Goal: Information Seeking & Learning: Learn about a topic

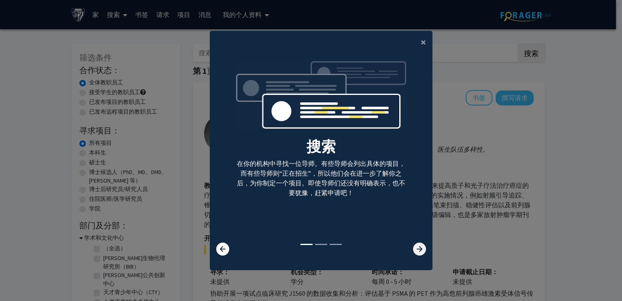
click at [417, 252] on icon at bounding box center [419, 248] width 13 height 13
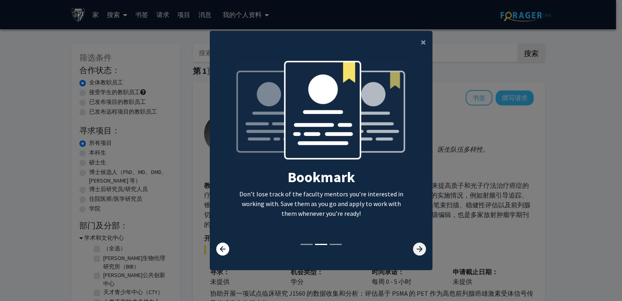
click at [417, 252] on icon at bounding box center [419, 248] width 13 height 13
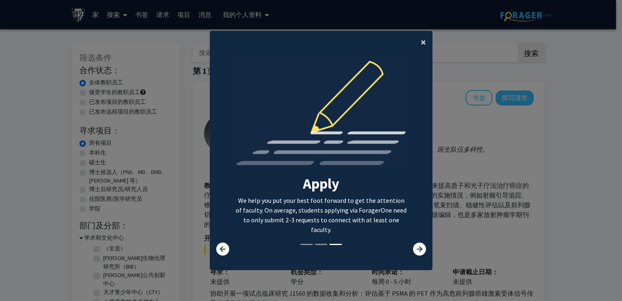
click at [422, 41] on font "×" at bounding box center [423, 42] width 5 height 13
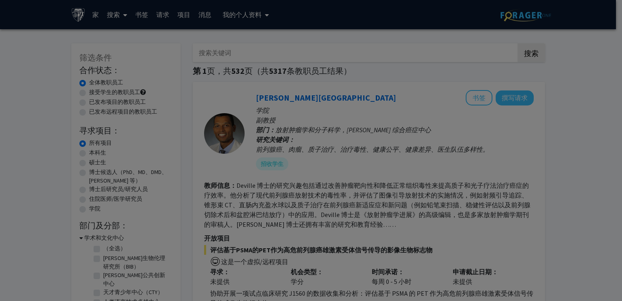
click at [416, 37] on div "搜索 在你的机构中寻找一位导师。有些导师会列出具体的项目，而有些导师则“正在招生”，所以他们会在进一步了解你之后，为你制定一个项目。即使导师们还没有明确表示，…" at bounding box center [321, 88] width 223 height 208
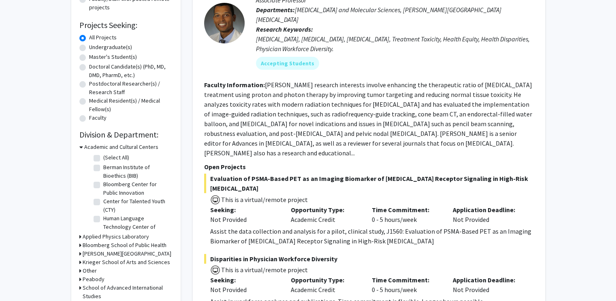
scroll to position [81, 0]
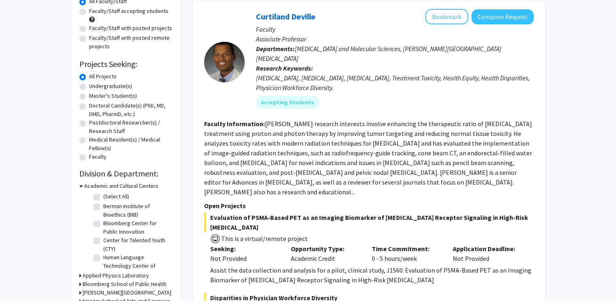
click at [117, 97] on label "Master's Student(s)" at bounding box center [113, 96] width 48 height 9
click at [94, 97] on input "Master's Student(s)" at bounding box center [91, 94] width 5 height 5
radio input "true"
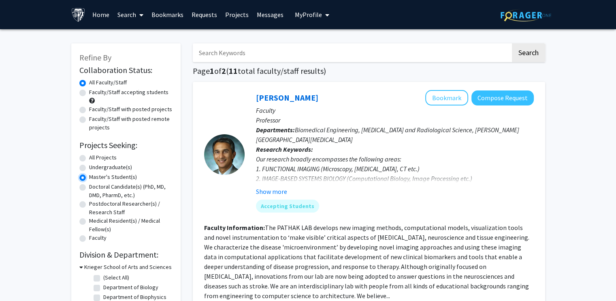
scroll to position [81, 0]
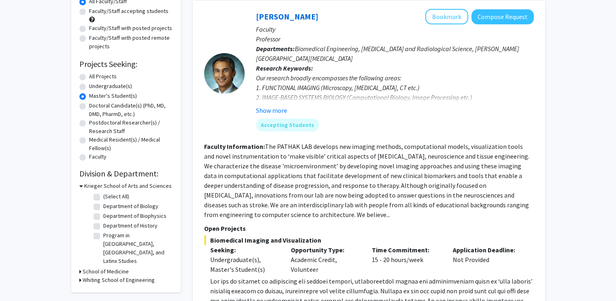
click at [103, 208] on label "Department of Biology" at bounding box center [130, 206] width 55 height 9
click at [103, 207] on input "Department of Biology" at bounding box center [105, 204] width 5 height 5
checkbox input "true"
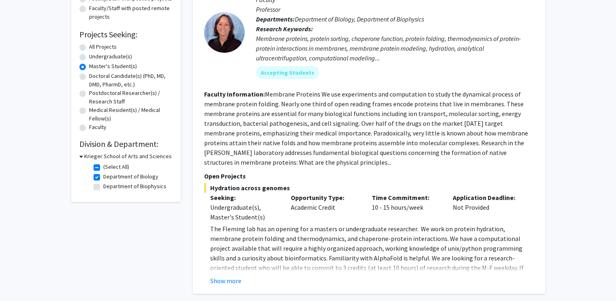
scroll to position [111, 0]
click at [233, 280] on button "Show more" at bounding box center [225, 280] width 31 height 10
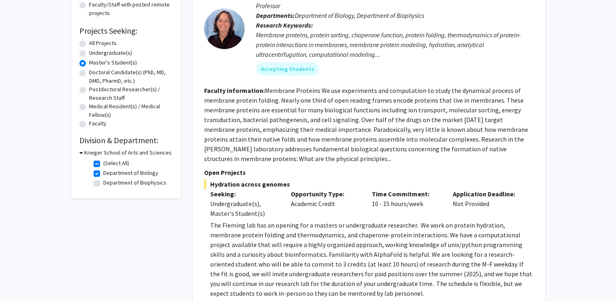
scroll to position [113, 0]
click at [96, 169] on fg-checkbox "Department of Biology Department of Biology" at bounding box center [132, 174] width 77 height 10
click at [103, 177] on label "Department of Biology" at bounding box center [130, 173] width 55 height 9
click at [103, 175] on input "Department of Biology" at bounding box center [105, 171] width 5 height 5
checkbox input "false"
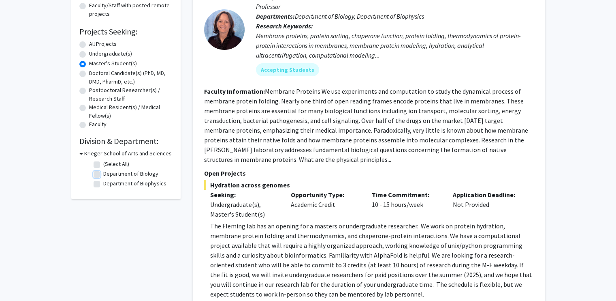
checkbox input "false"
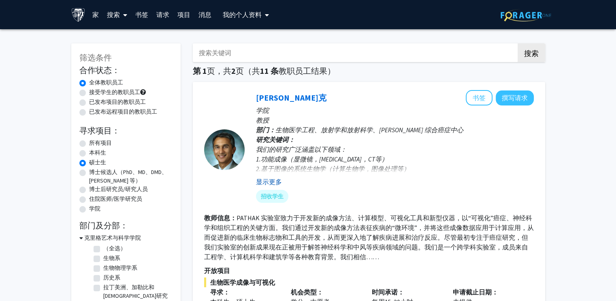
click at [277, 180] on font "显示更多" at bounding box center [269, 181] width 26 height 8
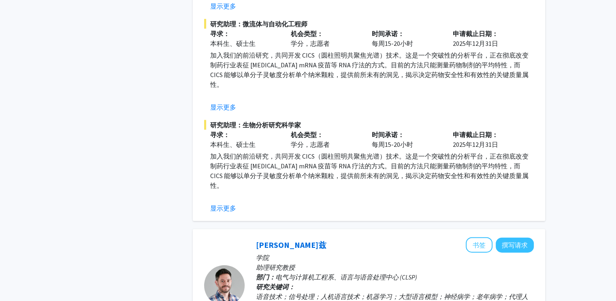
scroll to position [1982, 0]
click at [230, 209] on font "显示更多" at bounding box center [223, 207] width 26 height 8
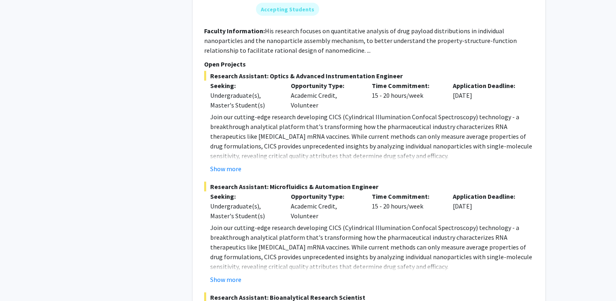
scroll to position [2073, 0]
click at [229, 274] on button "Show more" at bounding box center [225, 279] width 31 height 10
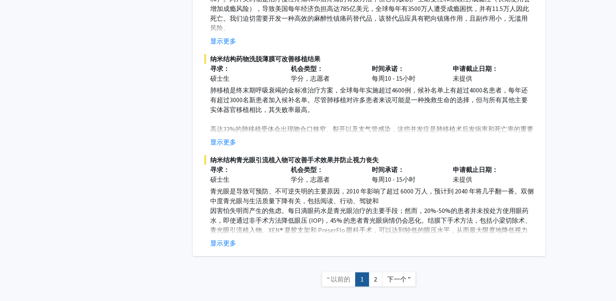
scroll to position [3809, 0]
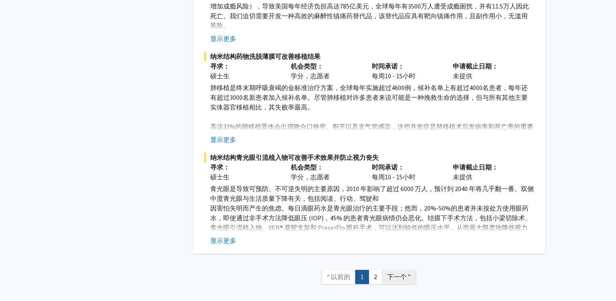
click at [397, 272] on font "下一个 ”" at bounding box center [399, 276] width 24 height 8
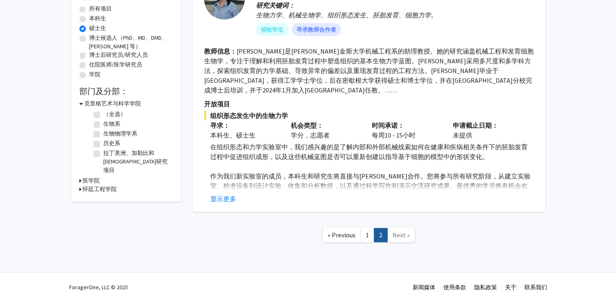
scroll to position [134, 0]
click at [229, 201] on font "显示更多" at bounding box center [223, 199] width 26 height 8
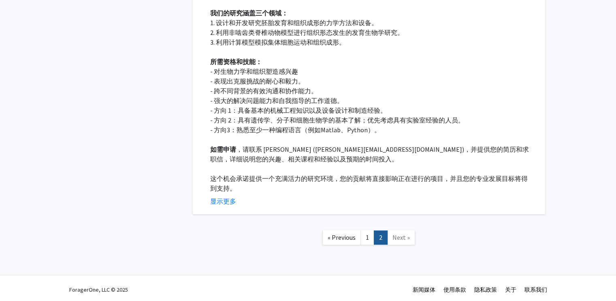
scroll to position [321, 0]
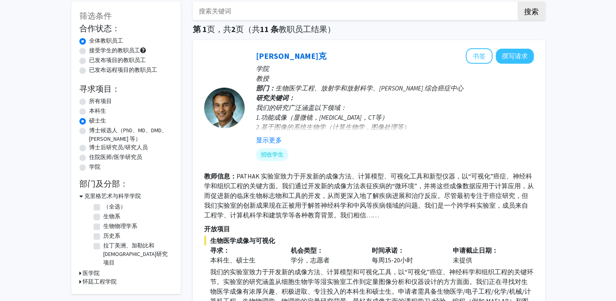
scroll to position [81, 0]
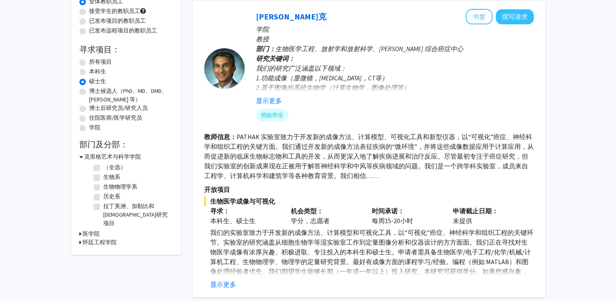
click at [89, 81] on label "硕士生" at bounding box center [97, 81] width 17 height 9
click at [89, 81] on input "硕士生" at bounding box center [91, 79] width 5 height 5
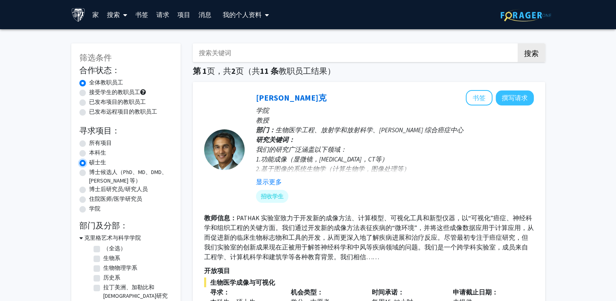
scroll to position [0, 0]
click at [89, 154] on label "本科生" at bounding box center [97, 152] width 17 height 9
click at [89, 154] on input "本科生" at bounding box center [91, 150] width 5 height 5
radio input "true"
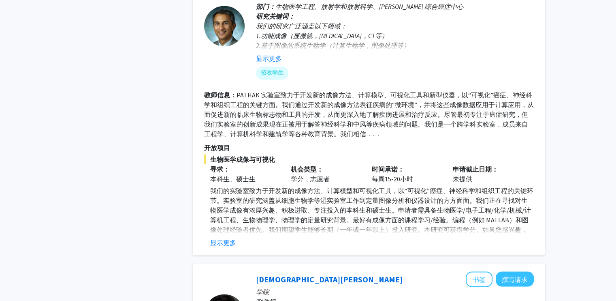
scroll to position [1459, 0]
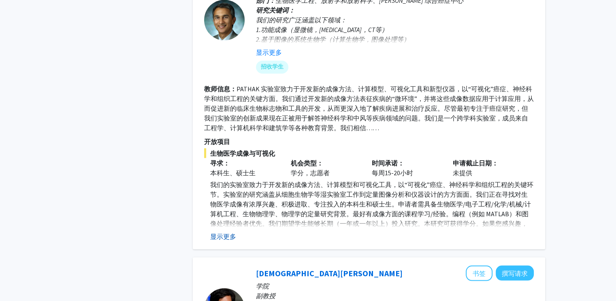
click at [216, 232] on font "显示更多" at bounding box center [223, 236] width 26 height 8
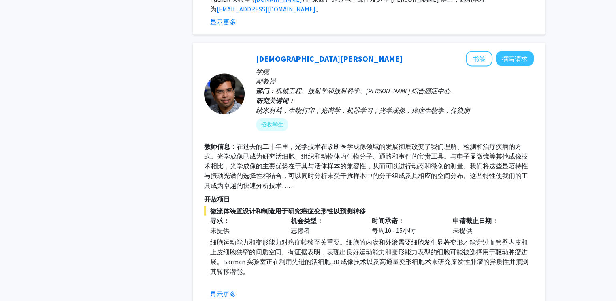
scroll to position [1864, 0]
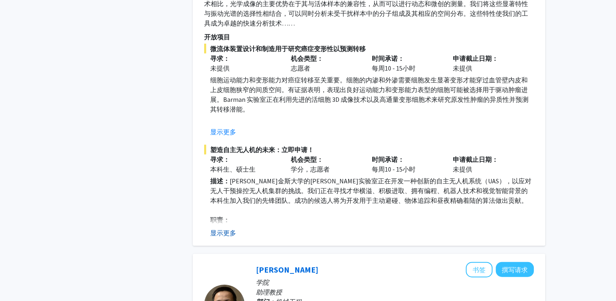
click at [227, 229] on font "显示更多" at bounding box center [223, 233] width 26 height 8
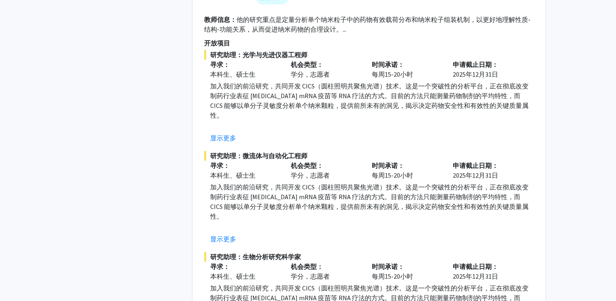
scroll to position [3337, 0]
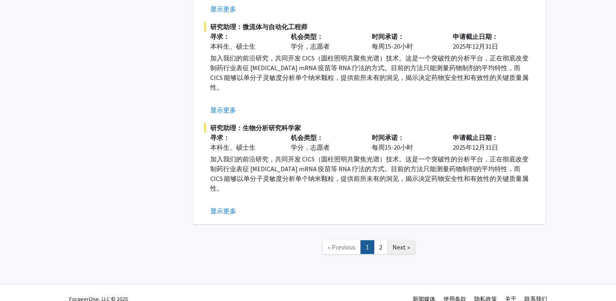
click at [401, 243] on span "Next »" at bounding box center [401, 247] width 17 height 8
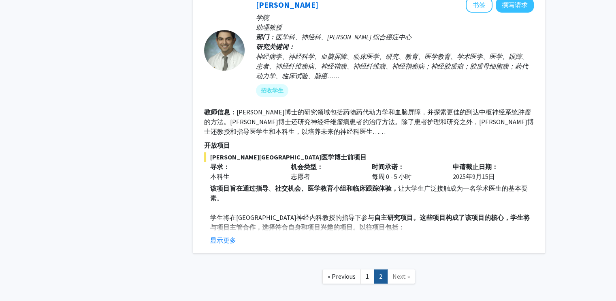
scroll to position [637, 0]
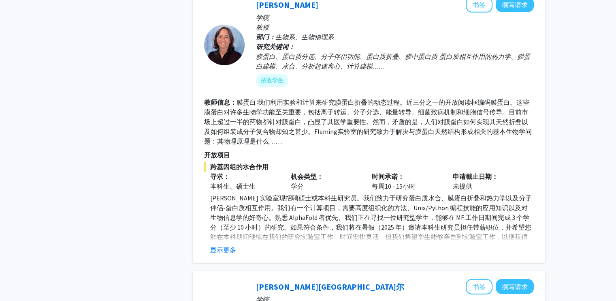
scroll to position [2370, 0]
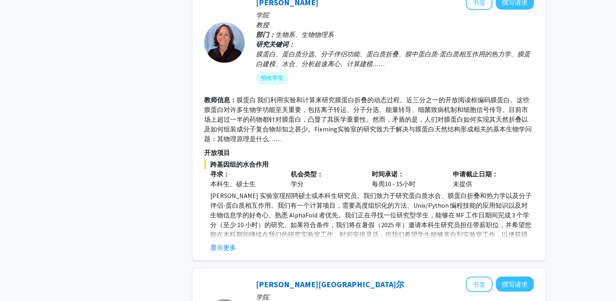
click at [236, 242] on div "显示更多" at bounding box center [372, 247] width 324 height 10
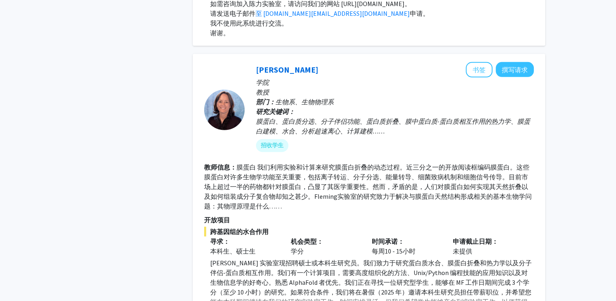
scroll to position [2303, 0]
click at [278, 65] on font "[PERSON_NAME]" at bounding box center [287, 70] width 62 height 10
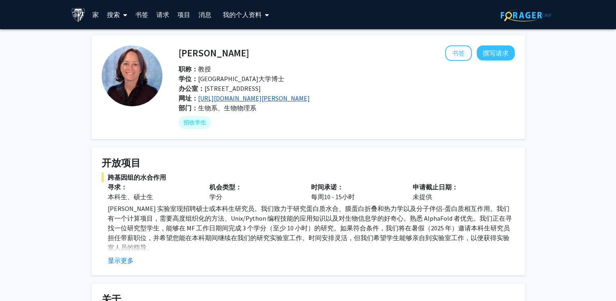
click at [263, 100] on font "[URL][DOMAIN_NAME][PERSON_NAME]" at bounding box center [254, 98] width 112 height 8
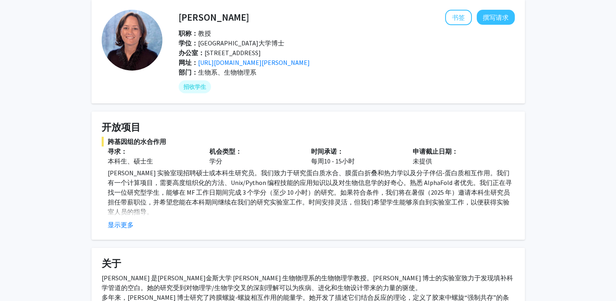
scroll to position [81, 0]
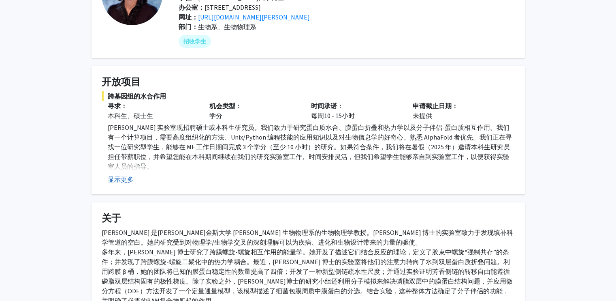
click at [120, 179] on font "显示更多" at bounding box center [121, 179] width 26 height 8
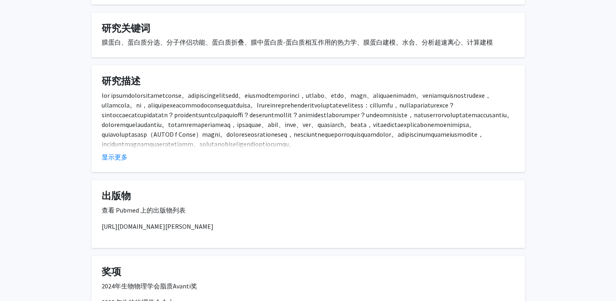
scroll to position [486, 0]
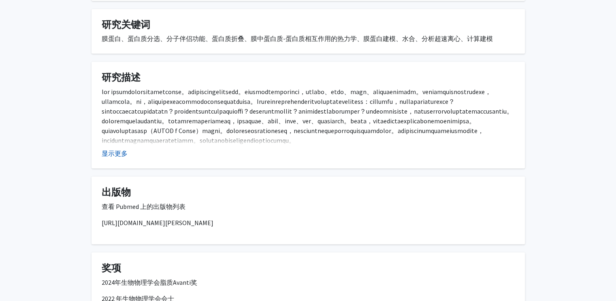
click at [113, 157] on font "显示更多" at bounding box center [115, 153] width 26 height 8
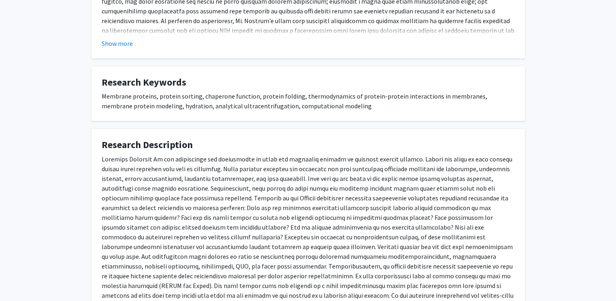
scroll to position [529, 0]
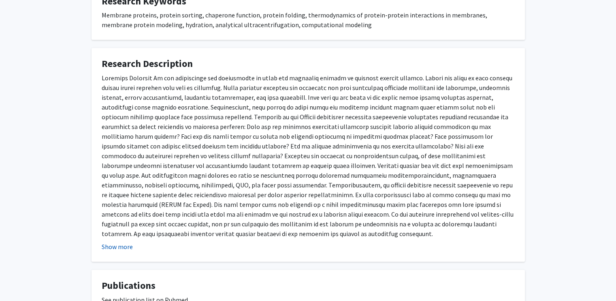
click at [321, 67] on h4 "Research Description" at bounding box center [308, 64] width 413 height 12
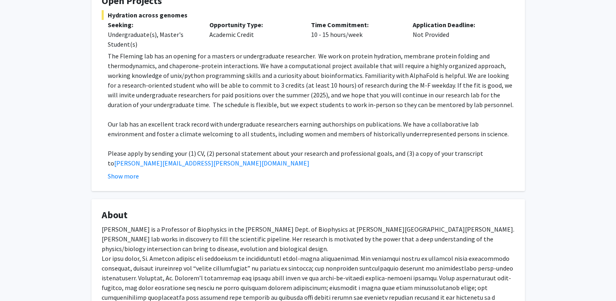
scroll to position [81, 0]
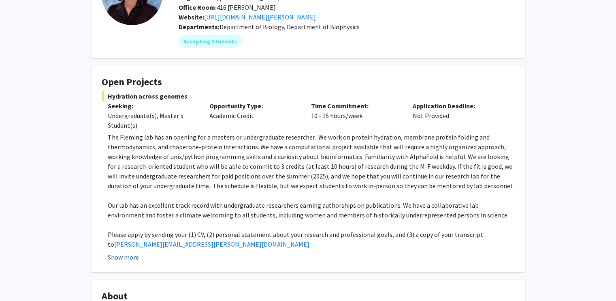
click at [130, 254] on button "Show more" at bounding box center [123, 257] width 31 height 10
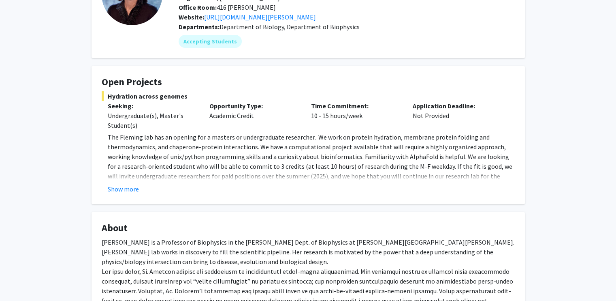
click at [127, 188] on button "Show more" at bounding box center [123, 189] width 31 height 10
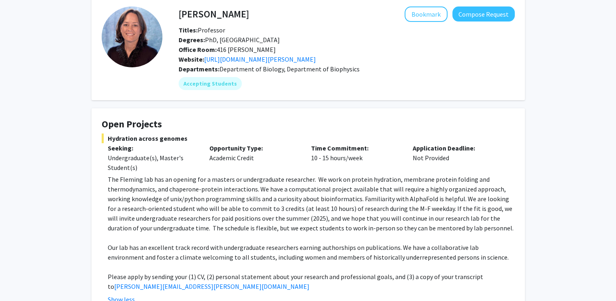
scroll to position [0, 0]
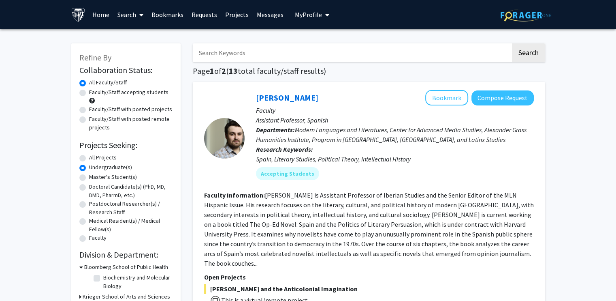
click at [99, 158] on label "All Projects" at bounding box center [103, 157] width 28 height 9
click at [94, 158] on input "All Projects" at bounding box center [91, 155] width 5 height 5
radio input "true"
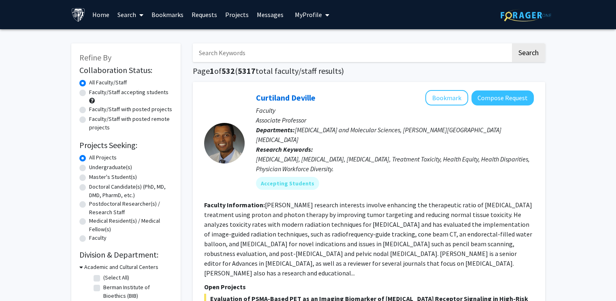
click at [107, 192] on label "Doctoral Candidate(s) (PhD, MD, DMD, PharmD, etc.)" at bounding box center [130, 190] width 83 height 17
click at [94, 188] on input "Doctoral Candidate(s) (PhD, MD, DMD, PharmD, etc.)" at bounding box center [91, 184] width 5 height 5
radio input "true"
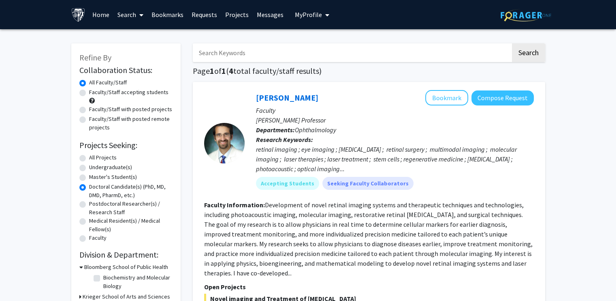
click at [89, 203] on label "Postdoctoral Researcher(s) / Research Staff" at bounding box center [130, 207] width 83 height 17
click at [89, 203] on input "Postdoctoral Researcher(s) / Research Staff" at bounding box center [91, 201] width 5 height 5
radio input "true"
click at [89, 222] on label "Medical Resident(s) / Medical Fellow(s)" at bounding box center [130, 224] width 83 height 17
click at [89, 222] on input "Medical Resident(s) / Medical Fellow(s)" at bounding box center [91, 218] width 5 height 5
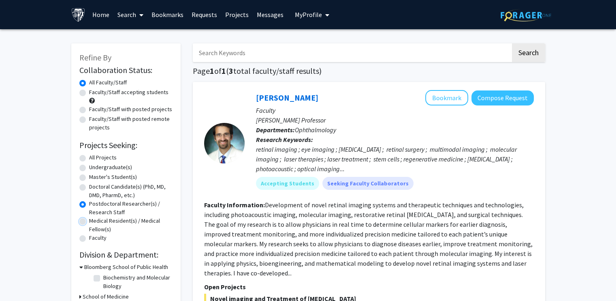
radio input "true"
click at [89, 238] on label "Faculty" at bounding box center [97, 237] width 17 height 9
click at [89, 238] on input "Faculty" at bounding box center [91, 235] width 5 height 5
radio input "true"
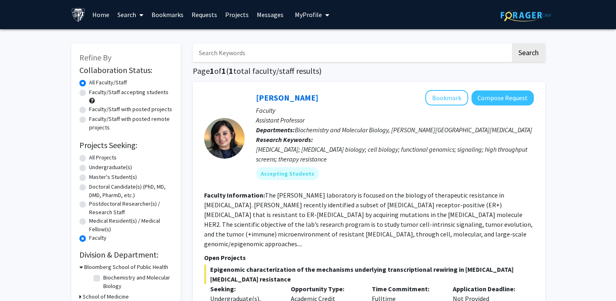
click at [89, 238] on label "Faculty" at bounding box center [97, 237] width 17 height 9
click at [89, 238] on input "Faculty" at bounding box center [91, 235] width 5 height 5
click at [89, 158] on label "All Projects" at bounding box center [103, 157] width 28 height 9
click at [89, 158] on input "All Projects" at bounding box center [91, 155] width 5 height 5
radio input "true"
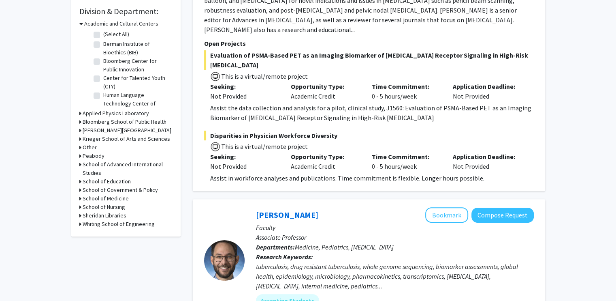
scroll to position [243, 0]
click at [79, 138] on icon at bounding box center [80, 139] width 2 height 9
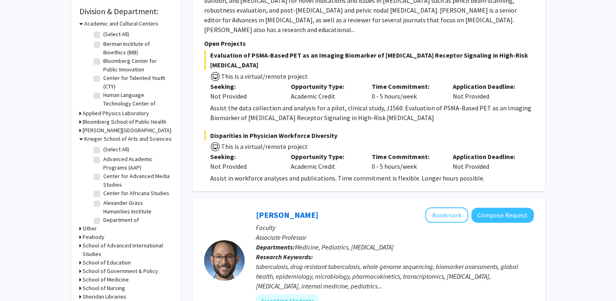
click at [103, 158] on label "Advanced Academic Programs (AAP)" at bounding box center [136, 163] width 67 height 17
click at [103, 158] on input "Advanced Academic Programs (AAP)" at bounding box center [105, 157] width 5 height 5
checkbox input "true"
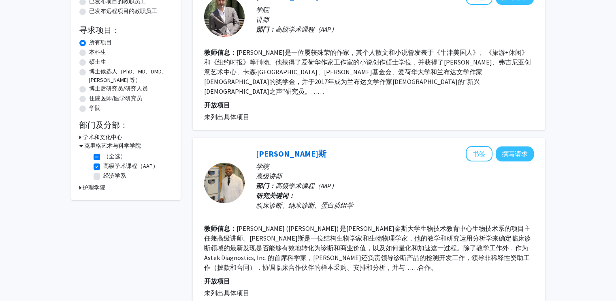
scroll to position [81, 0]
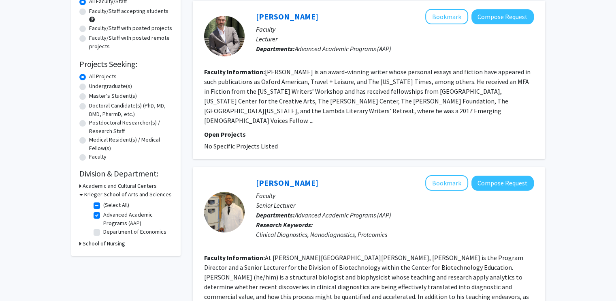
click at [97, 210] on fg-checkbox "Advanced Academic Programs (AAP) Advanced Academic Programs (AAP)" at bounding box center [132, 218] width 77 height 17
click at [103, 214] on label "Advanced Academic Programs (AAP)" at bounding box center [136, 218] width 67 height 17
click at [103, 214] on input "Advanced Academic Programs (AAP)" at bounding box center [105, 212] width 5 height 5
checkbox input "false"
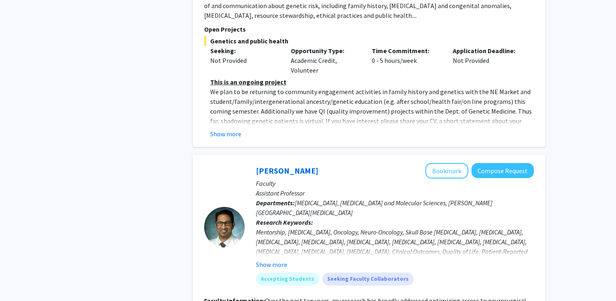
scroll to position [2694, 0]
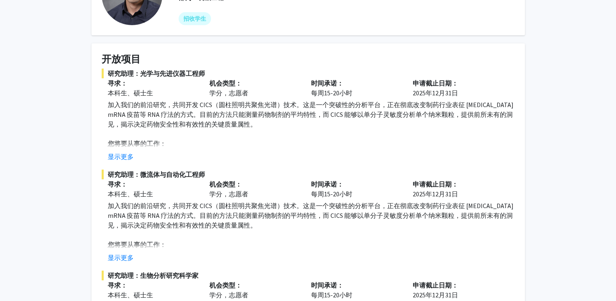
scroll to position [243, 0]
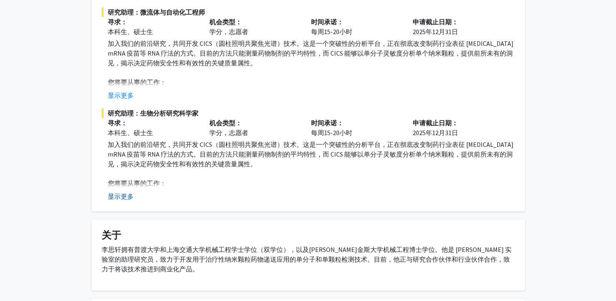
click at [130, 199] on font "显示更多" at bounding box center [121, 196] width 26 height 8
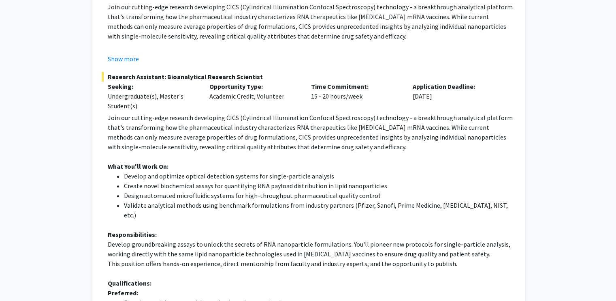
scroll to position [0, 0]
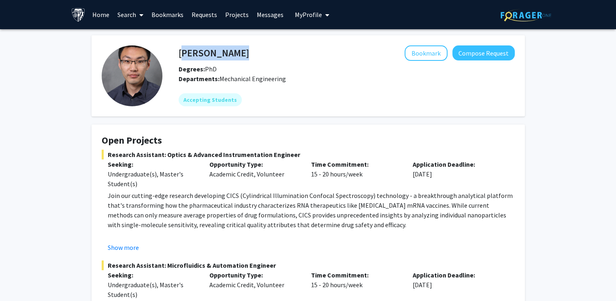
drag, startPoint x: 180, startPoint y: 54, endPoint x: 224, endPoint y: 53, distance: 44.6
click at [224, 53] on div "Sixuan Li Bookmark Compose Request" at bounding box center [347, 52] width 348 height 15
click at [281, 79] on span "Mechanical Engineering" at bounding box center [253, 79] width 66 height 8
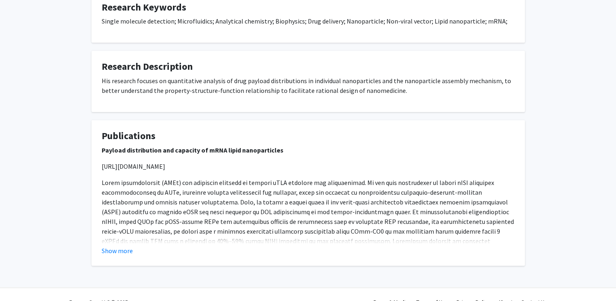
scroll to position [866, 0]
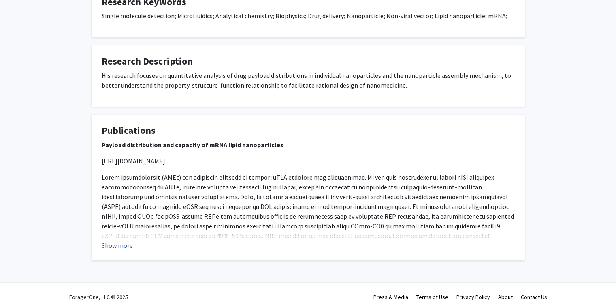
click at [115, 240] on button "Show more" at bounding box center [117, 245] width 31 height 10
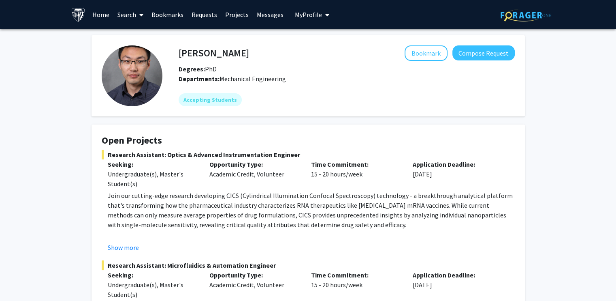
scroll to position [0, 0]
